Goal: Transaction & Acquisition: Purchase product/service

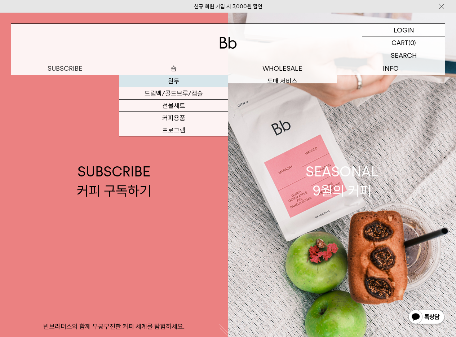
click at [183, 77] on link "원두" at bounding box center [173, 81] width 108 height 12
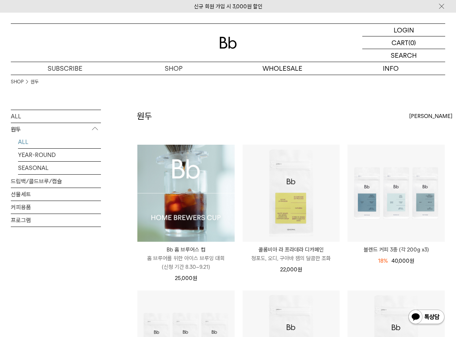
click at [177, 180] on img at bounding box center [185, 192] width 97 height 97
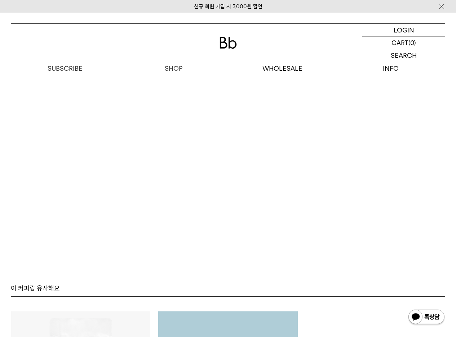
scroll to position [3371, 0]
